Goal: Task Accomplishment & Management: Use online tool/utility

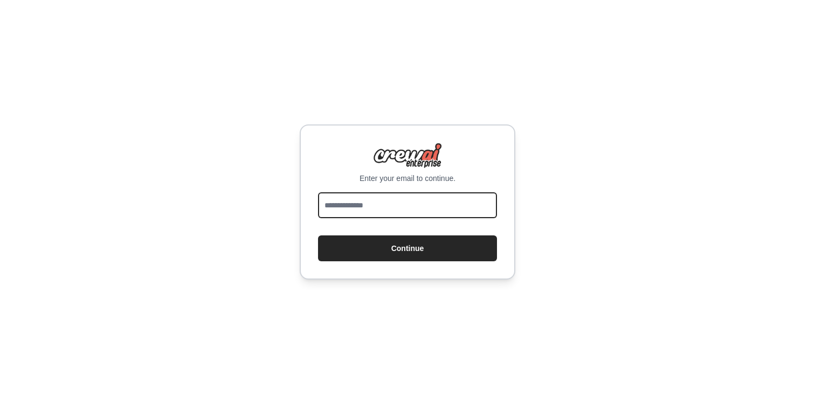
click at [407, 204] on input "email" at bounding box center [407, 205] width 179 height 26
type input "**********"
click at [318, 235] on button "Continue" at bounding box center [407, 248] width 179 height 26
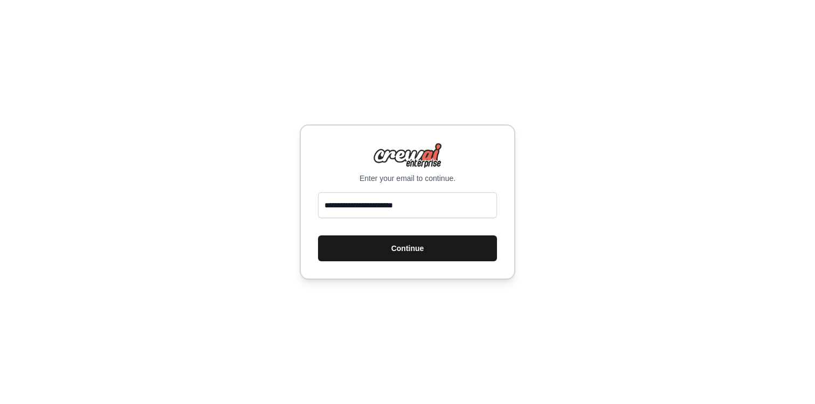
click at [438, 258] on button "Continue" at bounding box center [407, 248] width 179 height 26
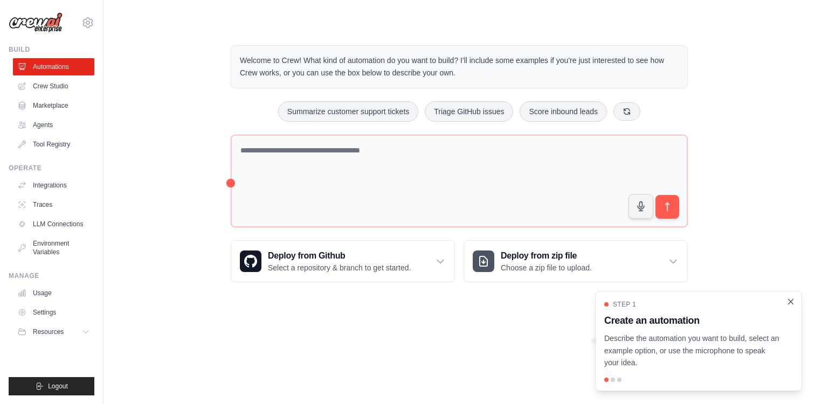
click at [792, 303] on icon "Close walkthrough" at bounding box center [791, 302] width 10 height 10
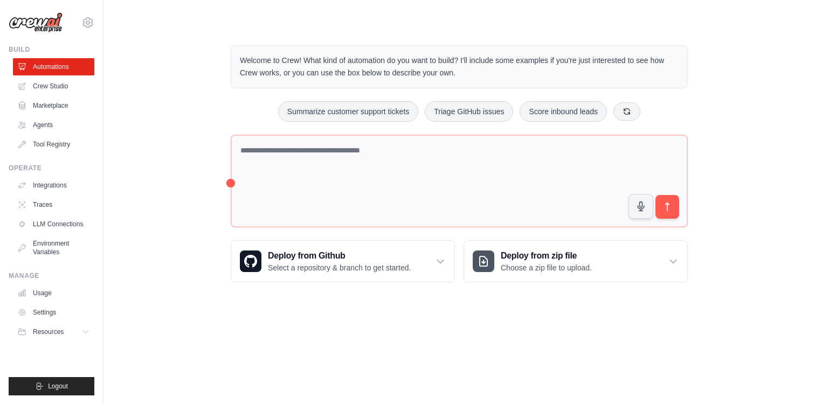
click at [405, 383] on body "talha.ikram2258@gmail.com Settings Build Automations Crew Studio" at bounding box center [407, 202] width 815 height 404
click at [138, 73] on div "Welcome to Crew! What kind of automation do you want to build? I'll include som…" at bounding box center [459, 164] width 677 height 272
click at [63, 100] on link "Marketplace" at bounding box center [54, 105] width 81 height 17
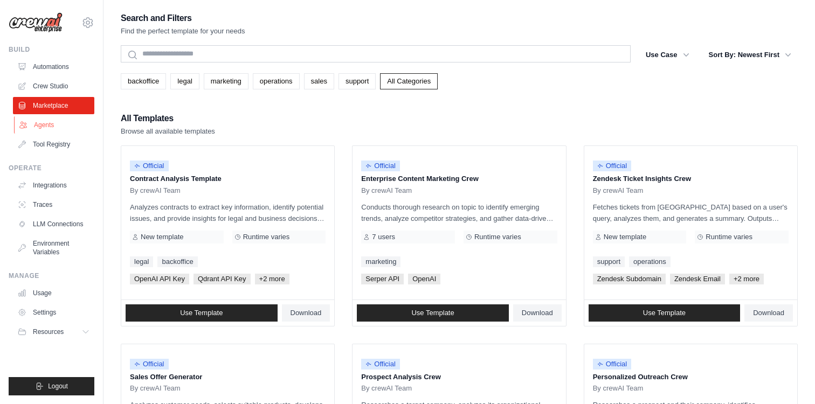
click at [61, 124] on link "Agents" at bounding box center [54, 124] width 81 height 17
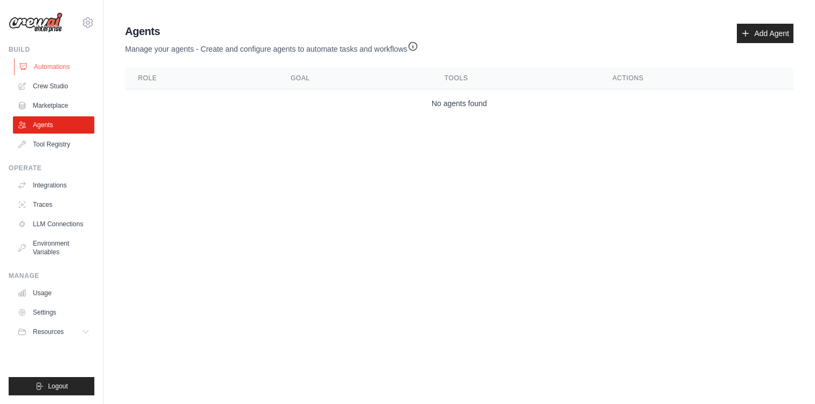
click at [51, 72] on link "Automations" at bounding box center [54, 66] width 81 height 17
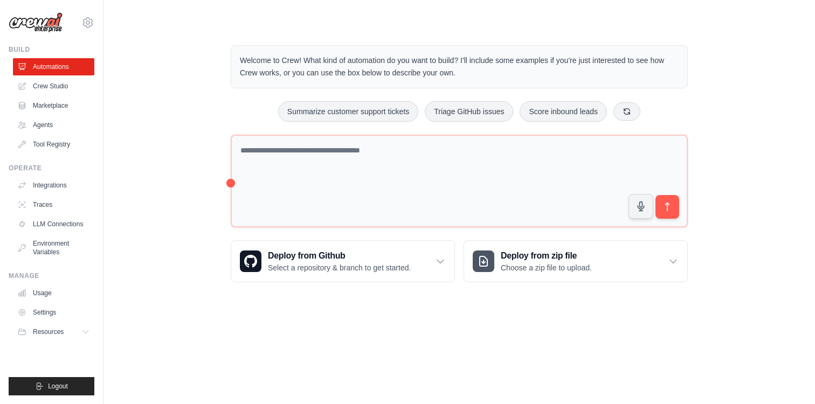
click at [144, 179] on div "Welcome to Crew! What kind of automation do you want to build? I'll include som…" at bounding box center [459, 164] width 677 height 272
click at [346, 299] on main "Welcome to Crew! What kind of automation do you want to build? I'll include som…" at bounding box center [458, 155] width 711 height 310
click at [403, 127] on div "Welcome to Crew! What kind of automation do you want to build? I'll include som…" at bounding box center [459, 164] width 483 height 272
click at [308, 293] on div "Welcome to Crew! What kind of automation do you want to build? I'll include som…" at bounding box center [459, 164] width 483 height 272
click at [78, 91] on link "Crew Studio" at bounding box center [54, 86] width 81 height 17
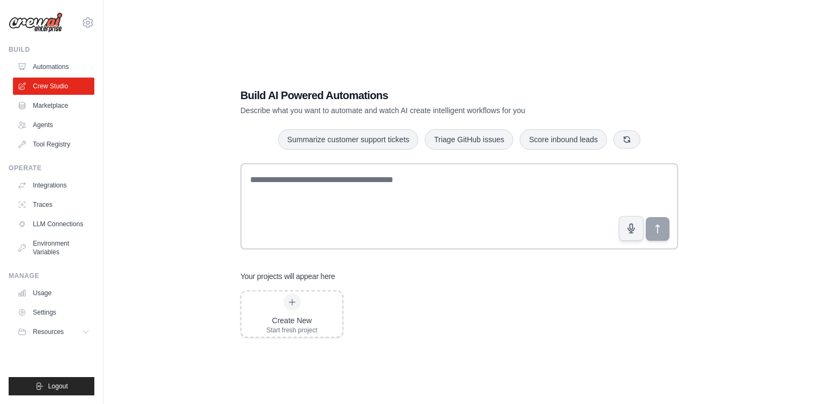
click at [54, 105] on link "Marketplace" at bounding box center [53, 105] width 81 height 17
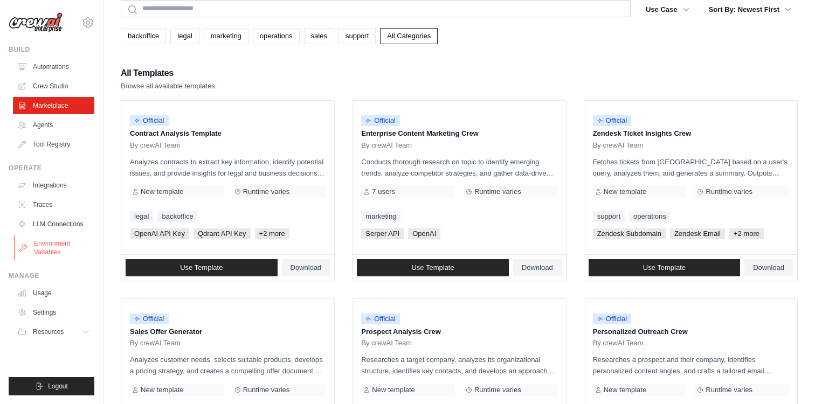
scroll to position [51, 0]
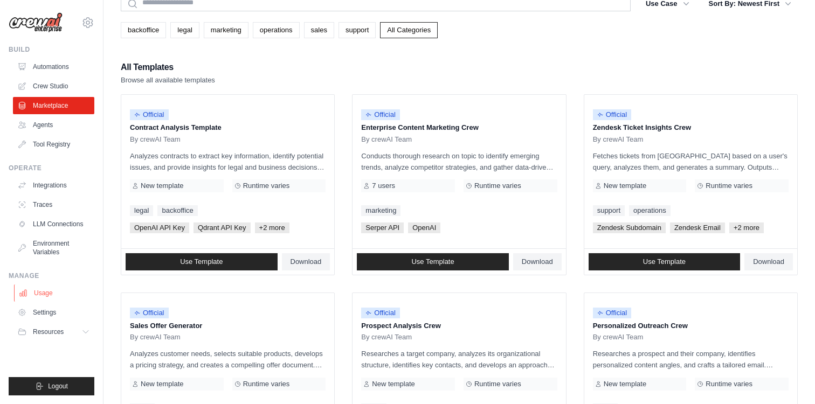
click at [37, 285] on link "Usage" at bounding box center [54, 293] width 81 height 17
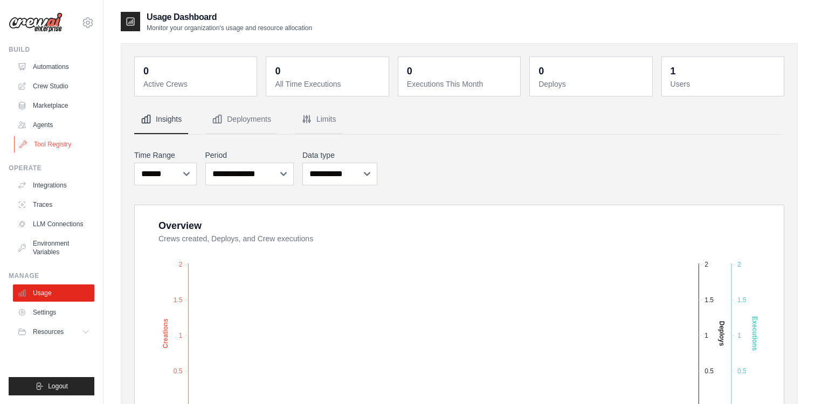
click at [63, 139] on link "Tool Registry" at bounding box center [54, 144] width 81 height 17
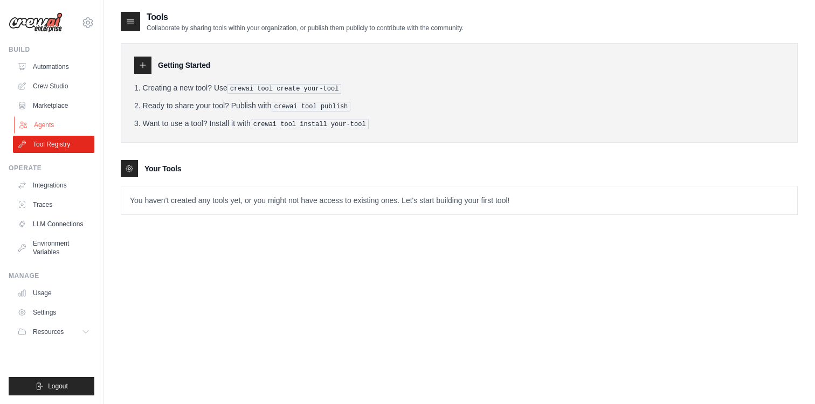
click at [64, 116] on link "Agents" at bounding box center [54, 124] width 81 height 17
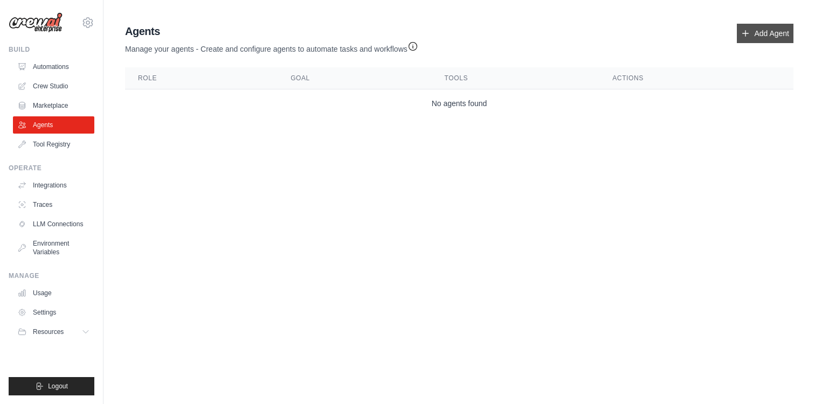
click at [751, 25] on link "Add Agent" at bounding box center [765, 33] width 57 height 19
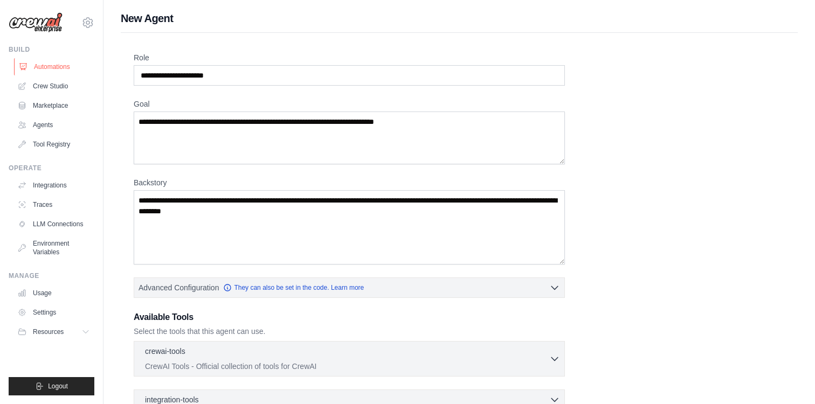
click at [55, 73] on link "Automations" at bounding box center [54, 66] width 81 height 17
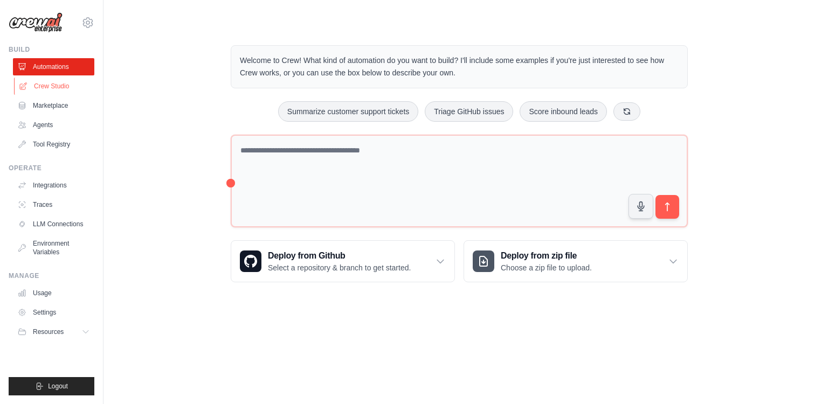
click at [59, 85] on link "Crew Studio" at bounding box center [54, 86] width 81 height 17
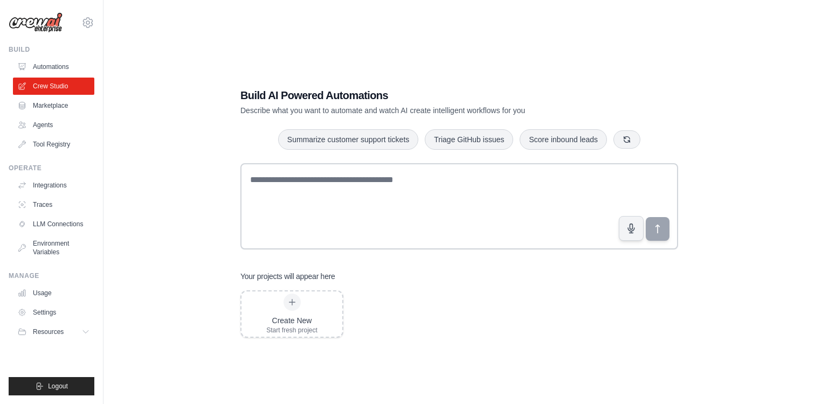
click at [222, 152] on div "Build AI Powered Automations Describe what you want to automate and watch AI cr…" at bounding box center [459, 213] width 677 height 404
drag, startPoint x: 240, startPoint y: 98, endPoint x: 364, endPoint y: 100, distance: 123.9
click at [364, 100] on h1 "Build AI Powered Automations" at bounding box center [421, 95] width 362 height 15
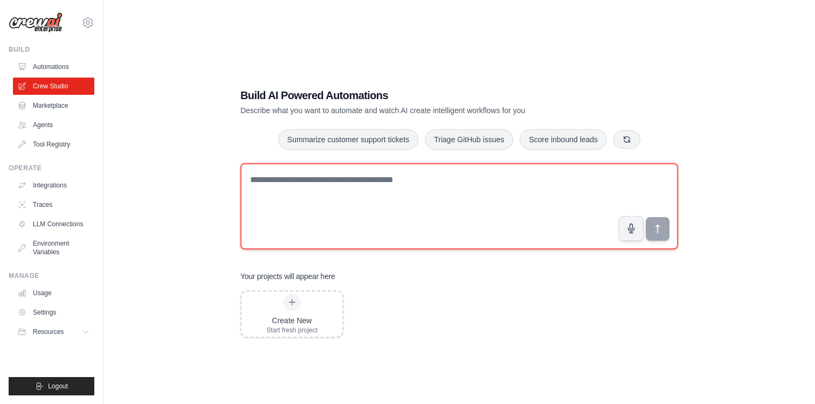
click at [284, 181] on textarea at bounding box center [459, 206] width 438 height 86
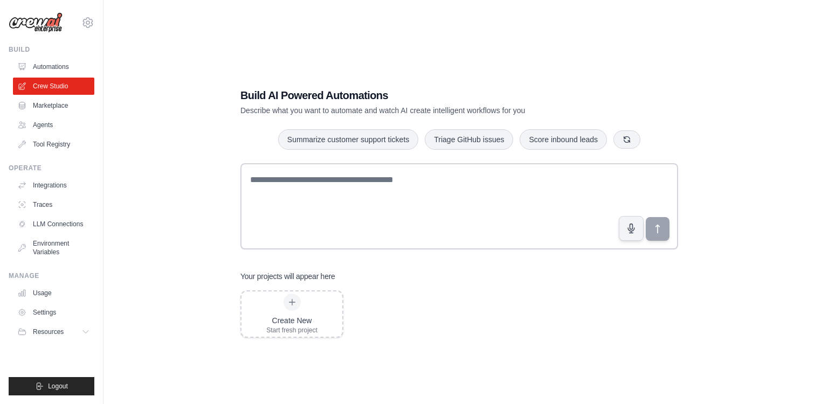
click at [194, 162] on div "Build AI Powered Automations Describe what you want to automate and watch AI cr…" at bounding box center [459, 213] width 677 height 404
click at [54, 100] on link "Marketplace" at bounding box center [54, 105] width 81 height 17
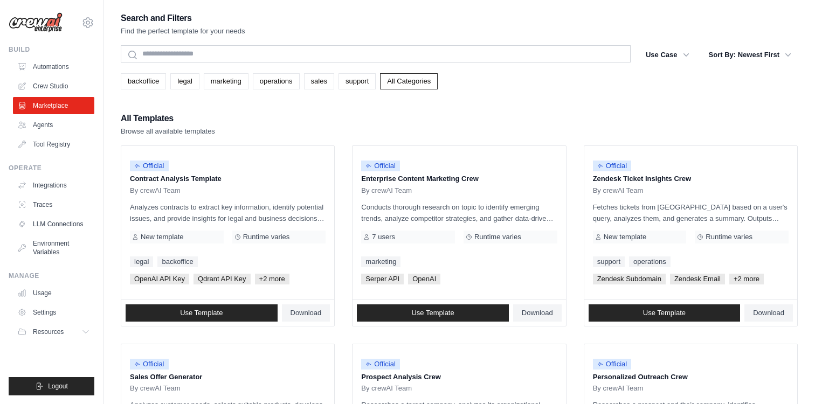
click at [57, 125] on link "Agents" at bounding box center [53, 124] width 81 height 17
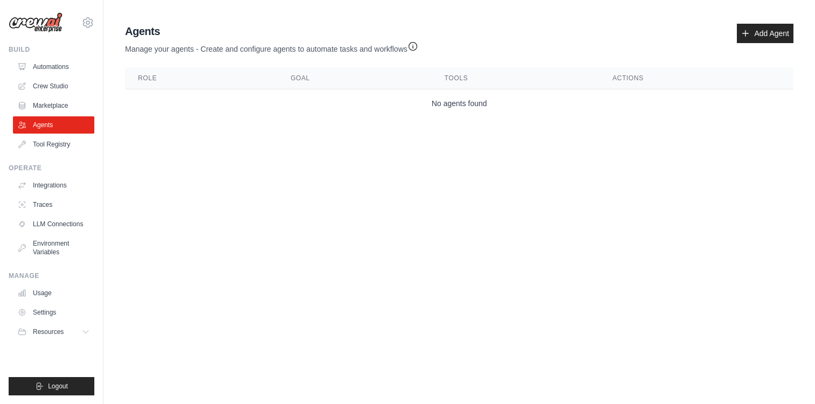
click at [60, 146] on link "Tool Registry" at bounding box center [53, 144] width 81 height 17
